Goal: Use online tool/utility: Utilize a website feature to perform a specific function

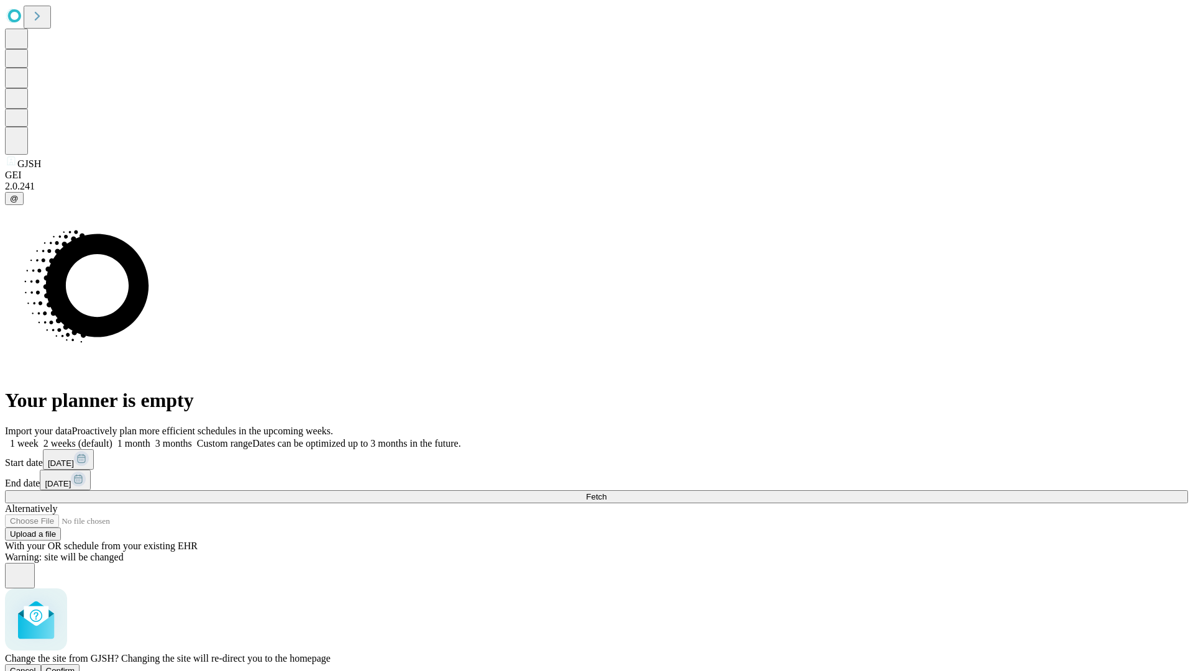
click at [75, 666] on span "Confirm" at bounding box center [60, 670] width 29 height 9
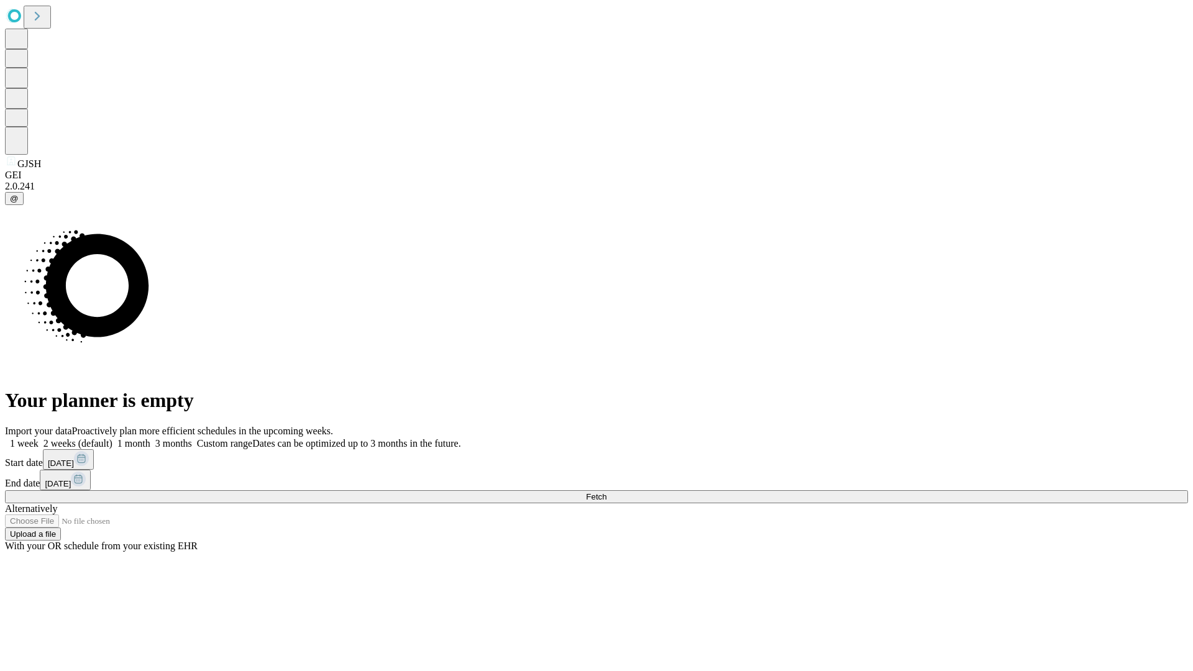
click at [112, 438] on label "2 weeks (default)" at bounding box center [76, 443] width 74 height 11
click at [606, 492] on span "Fetch" at bounding box center [596, 496] width 20 height 9
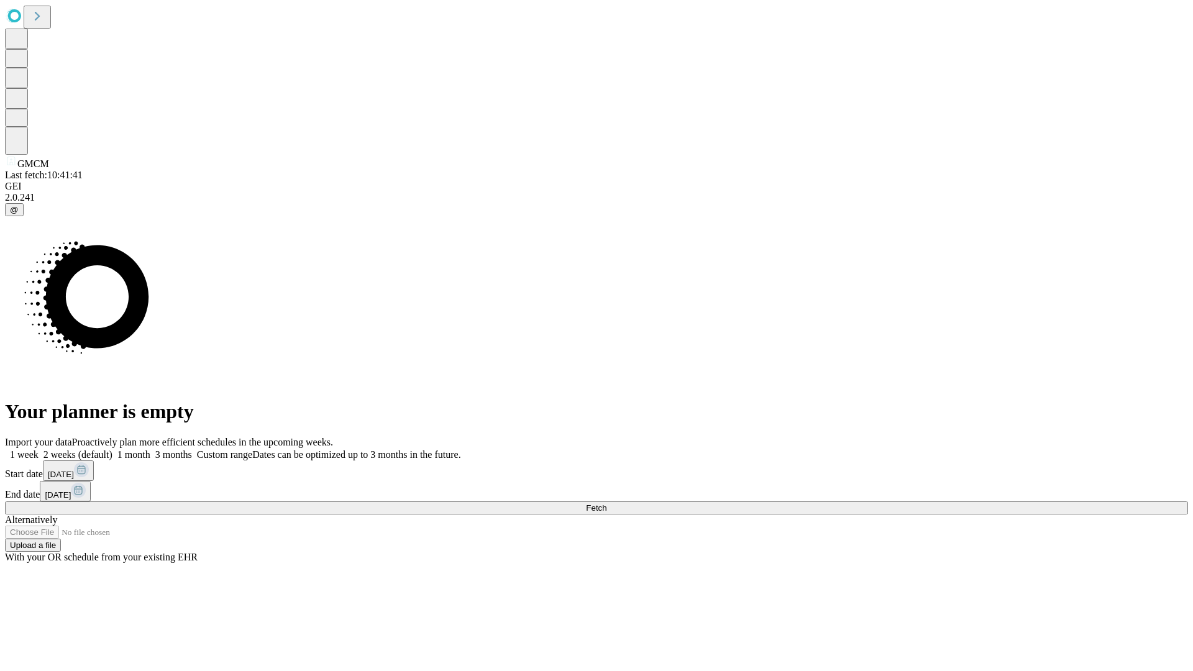
click at [112, 449] on label "2 weeks (default)" at bounding box center [76, 454] width 74 height 11
click at [606, 503] on span "Fetch" at bounding box center [596, 507] width 20 height 9
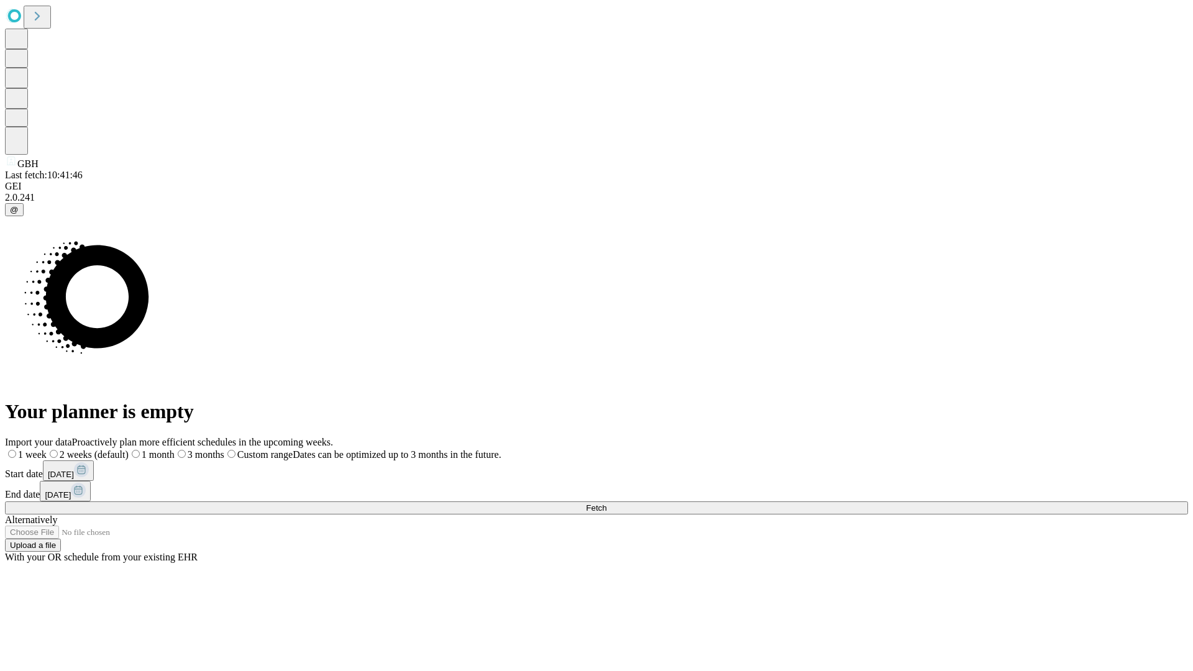
click at [606, 503] on span "Fetch" at bounding box center [596, 507] width 20 height 9
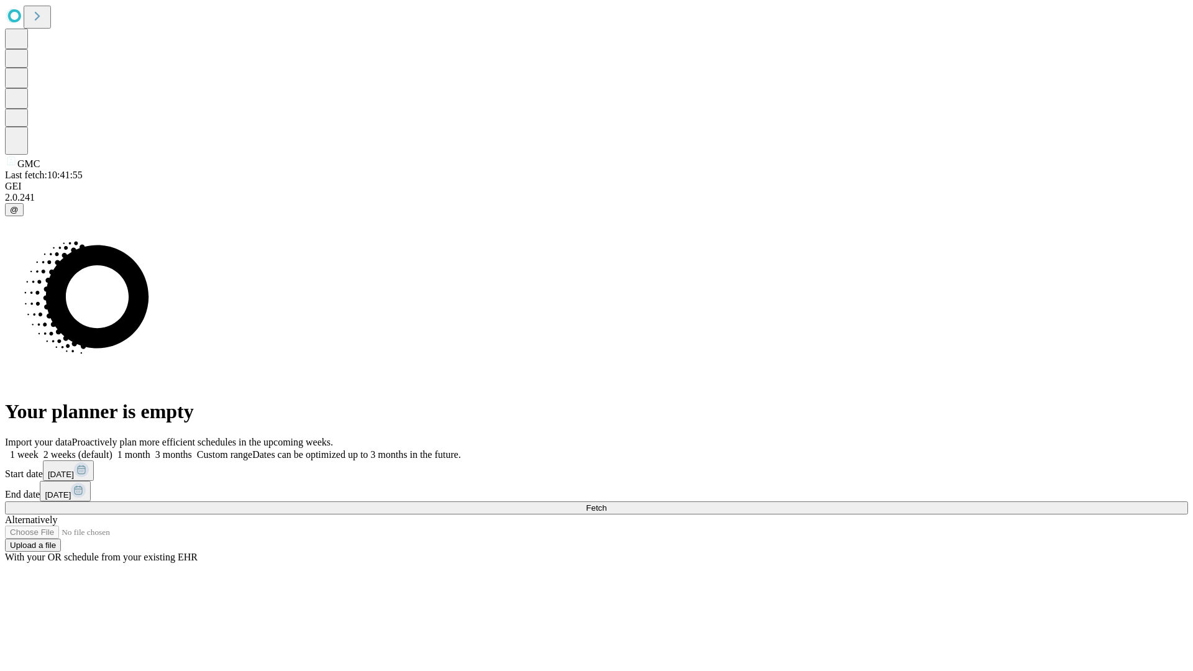
click at [112, 449] on label "2 weeks (default)" at bounding box center [76, 454] width 74 height 11
click at [606, 503] on span "Fetch" at bounding box center [596, 507] width 20 height 9
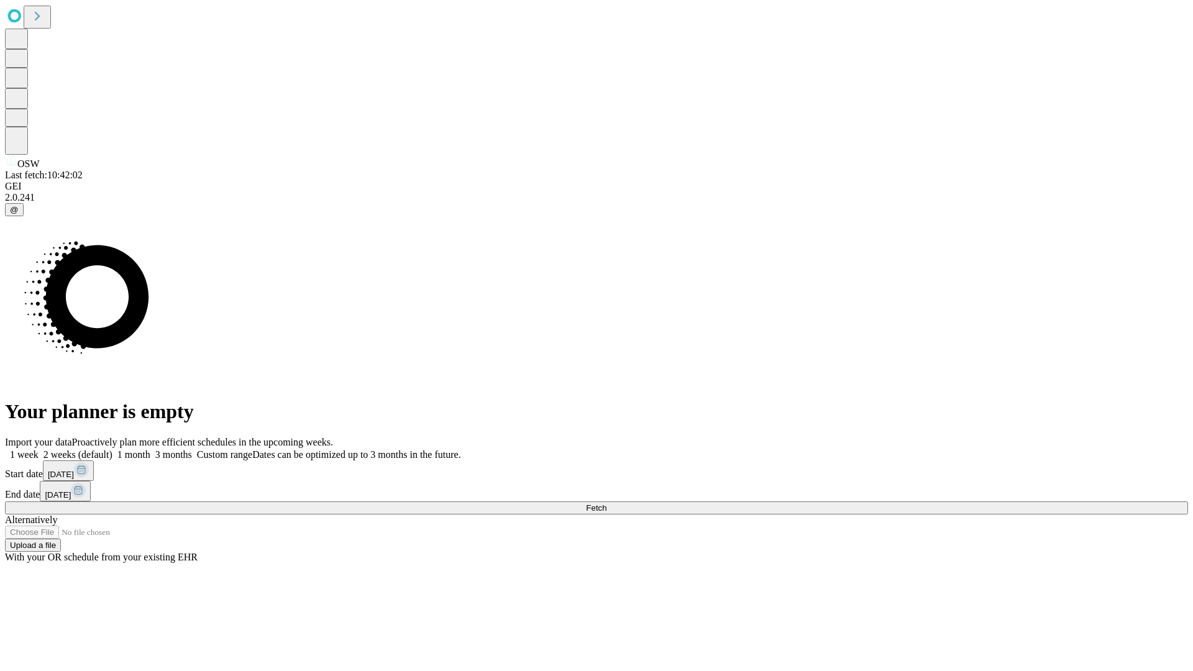
click at [112, 449] on label "2 weeks (default)" at bounding box center [76, 454] width 74 height 11
click at [606, 503] on span "Fetch" at bounding box center [596, 507] width 20 height 9
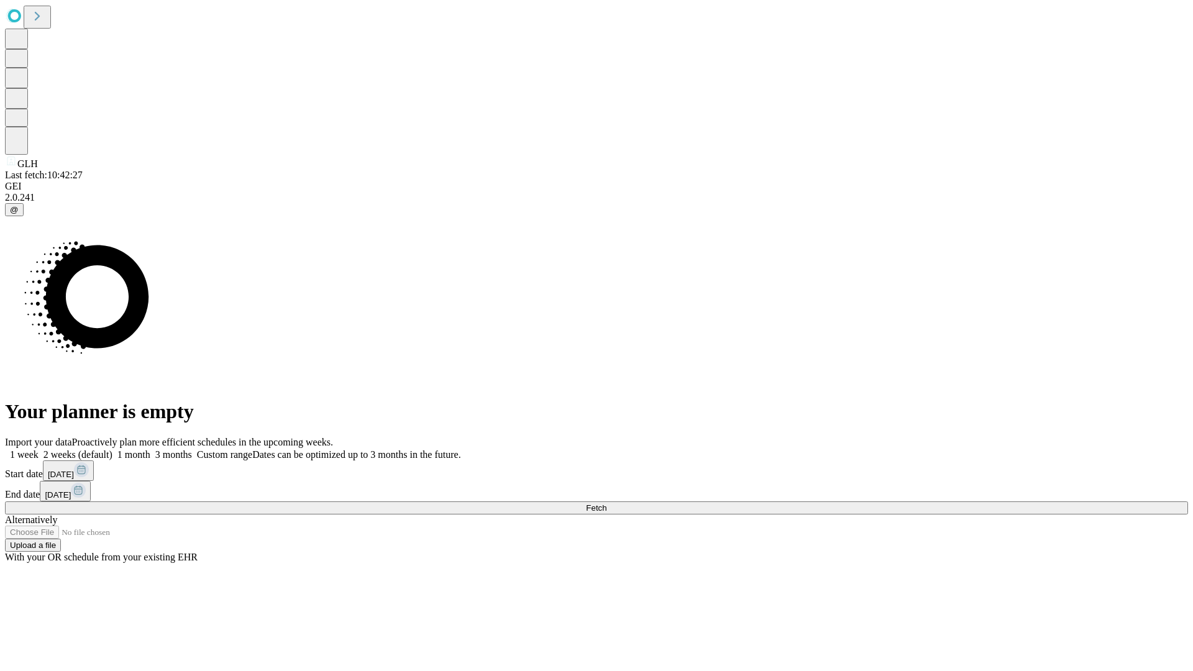
click at [112, 449] on label "2 weeks (default)" at bounding box center [76, 454] width 74 height 11
click at [606, 503] on span "Fetch" at bounding box center [596, 507] width 20 height 9
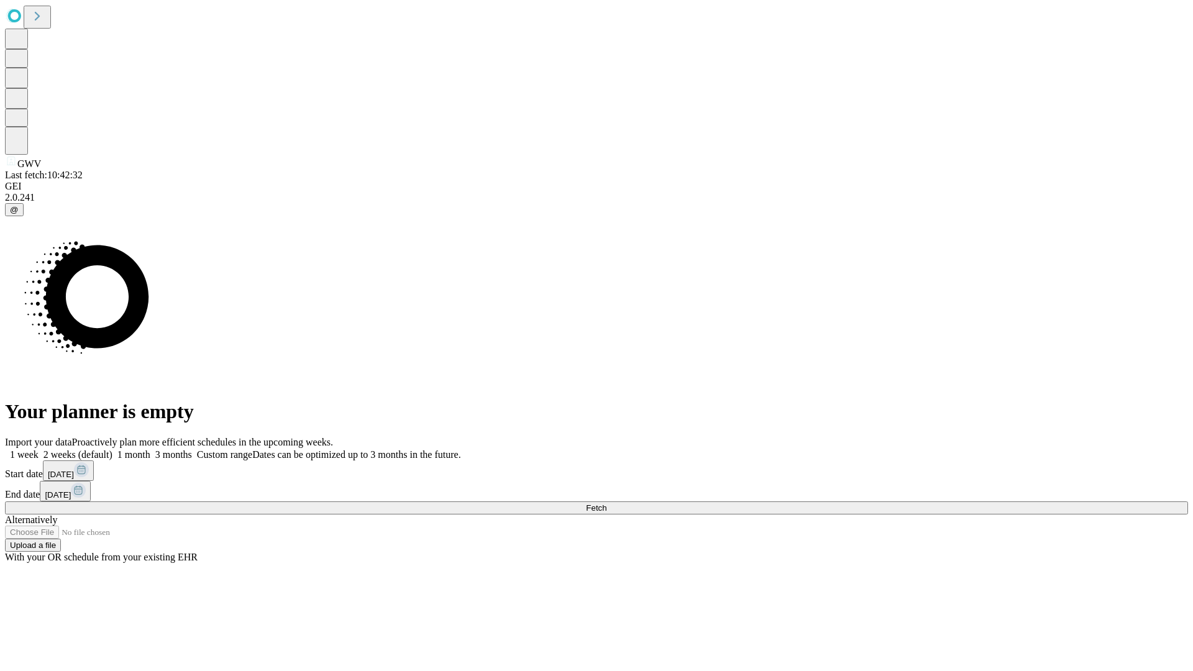
click at [112, 449] on label "2 weeks (default)" at bounding box center [76, 454] width 74 height 11
click at [606, 503] on span "Fetch" at bounding box center [596, 507] width 20 height 9
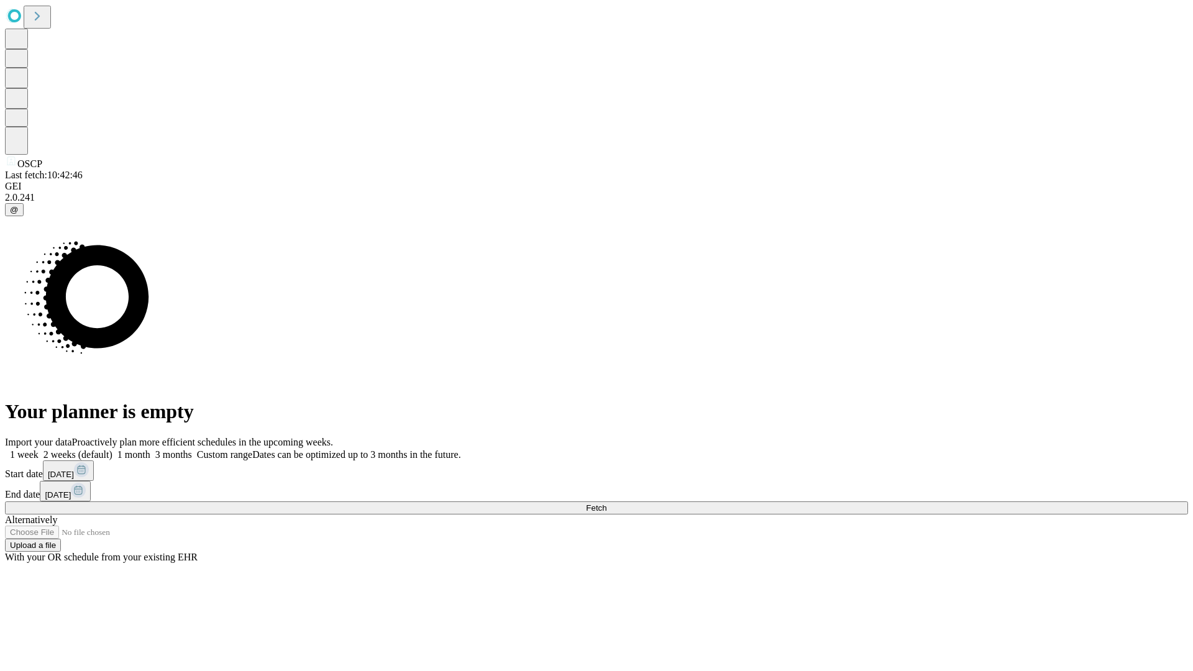
click at [112, 449] on label "2 weeks (default)" at bounding box center [76, 454] width 74 height 11
click at [606, 503] on span "Fetch" at bounding box center [596, 507] width 20 height 9
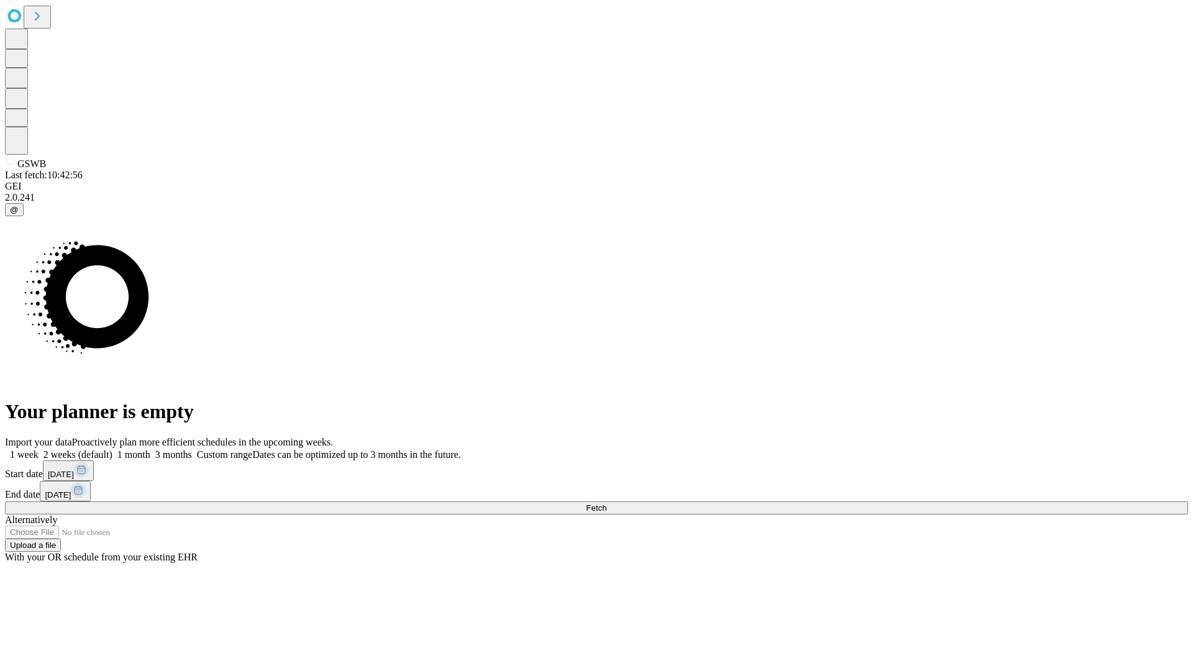
click at [112, 449] on label "2 weeks (default)" at bounding box center [76, 454] width 74 height 11
click at [606, 503] on span "Fetch" at bounding box center [596, 507] width 20 height 9
